Goal: Task Accomplishment & Management: Use online tool/utility

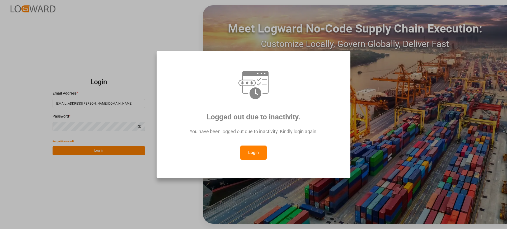
click at [258, 152] on button "Login" at bounding box center [253, 152] width 26 height 14
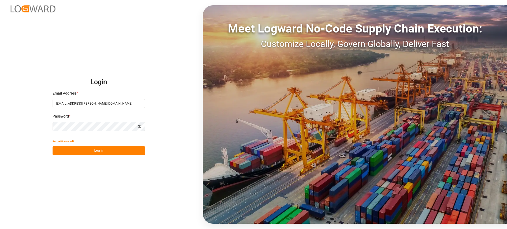
click at [127, 152] on button "Log In" at bounding box center [99, 150] width 92 height 9
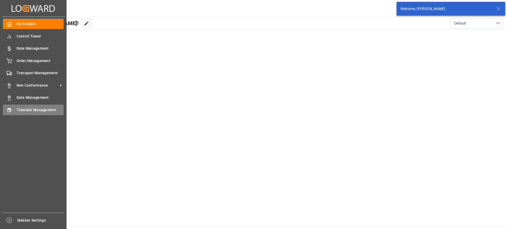
click at [16, 110] on div "Timeslot Management Timeslot Management" at bounding box center [33, 110] width 61 height 10
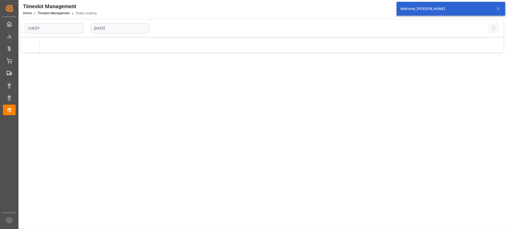
type input "Chezy Loading"
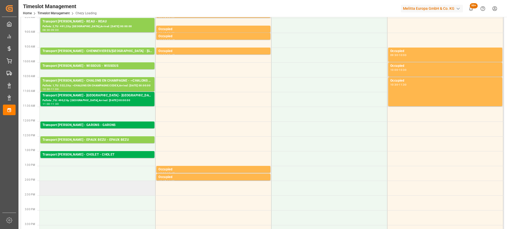
scroll to position [79, 0]
